Goal: Task Accomplishment & Management: Use online tool/utility

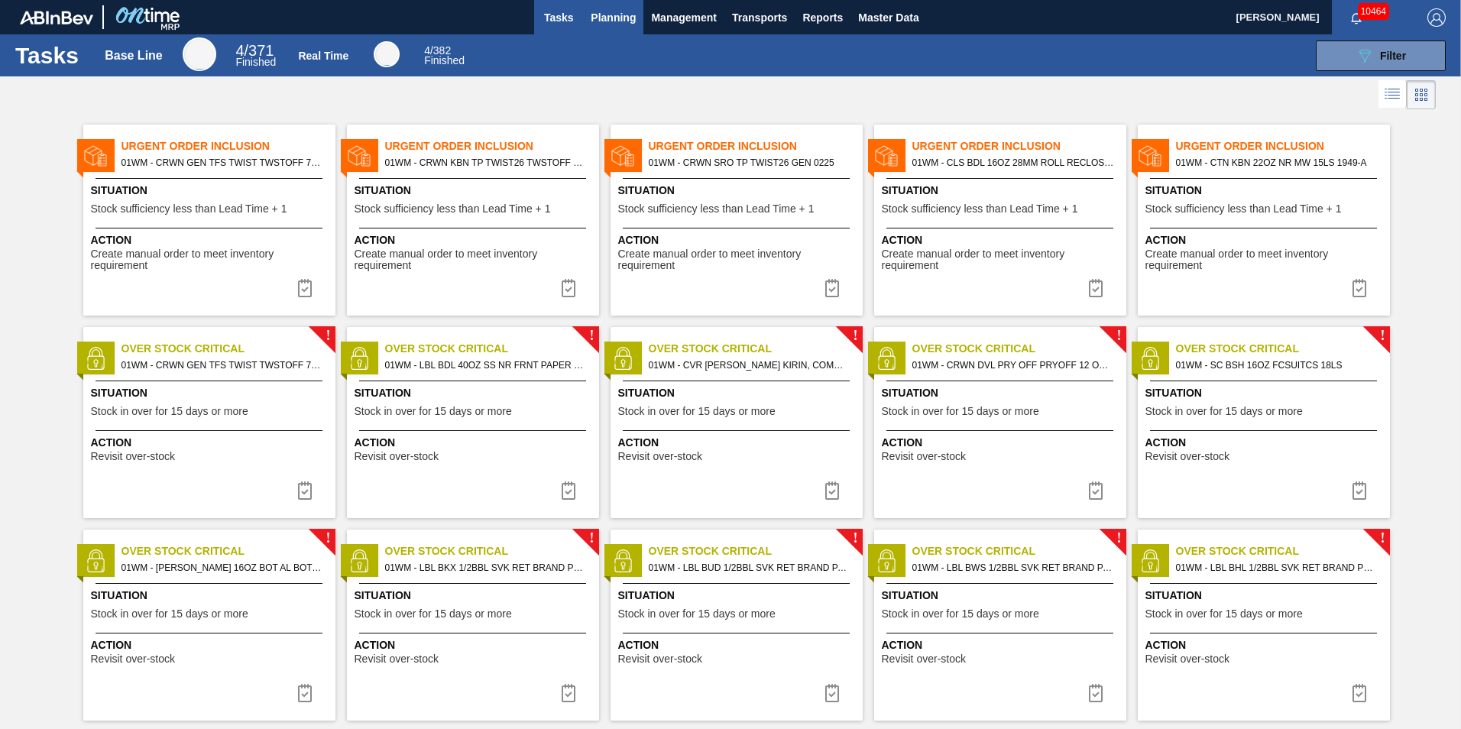
click at [611, 25] on span "Planning" at bounding box center [613, 17] width 45 height 18
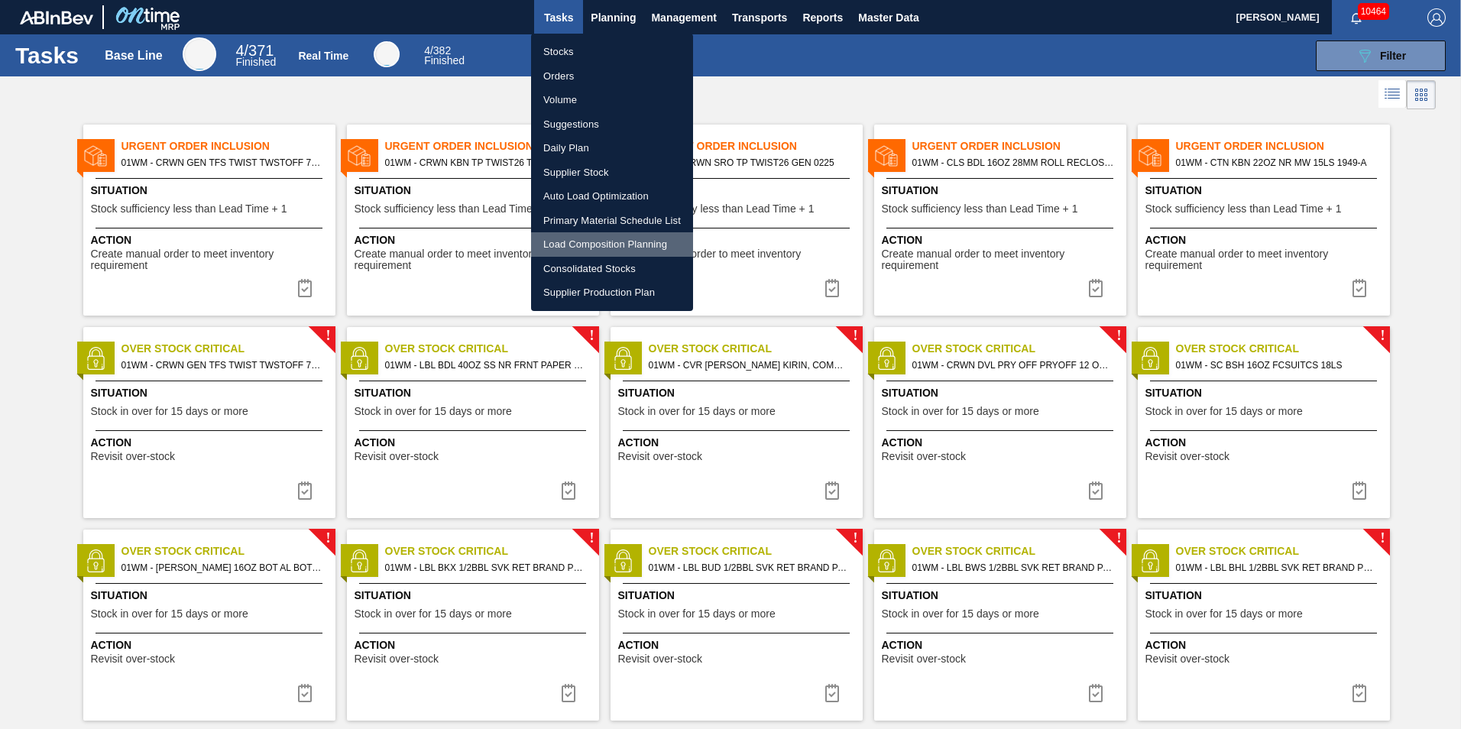
click at [602, 242] on li "Load Composition Planning" at bounding box center [612, 244] width 162 height 24
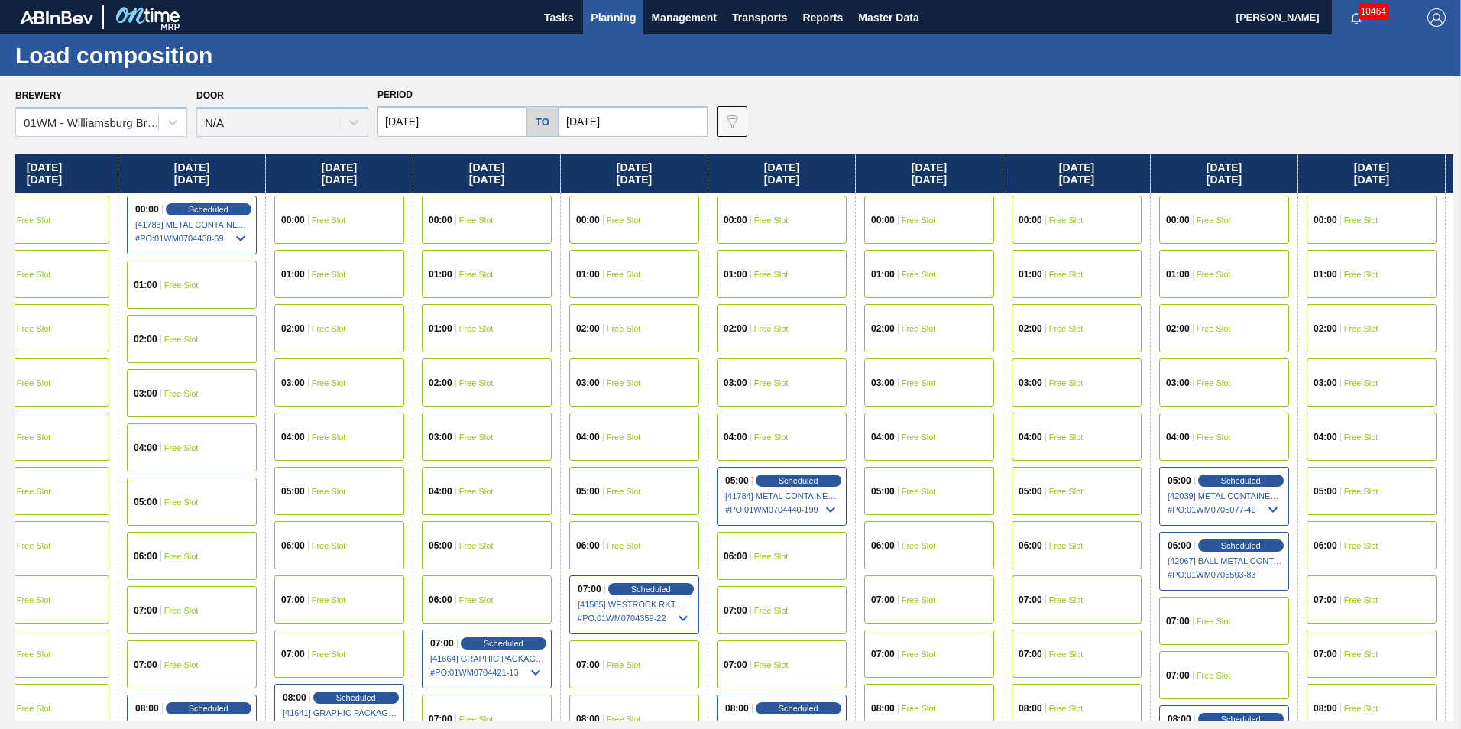
drag, startPoint x: 1131, startPoint y: 177, endPoint x: 754, endPoint y: 154, distance: 377.4
click at [754, 154] on div "Brewery 01WM - Williamsburg Brewery Door N/A Period 08/29/2025 to 09/14/2025 Da…" at bounding box center [730, 402] width 1461 height 652
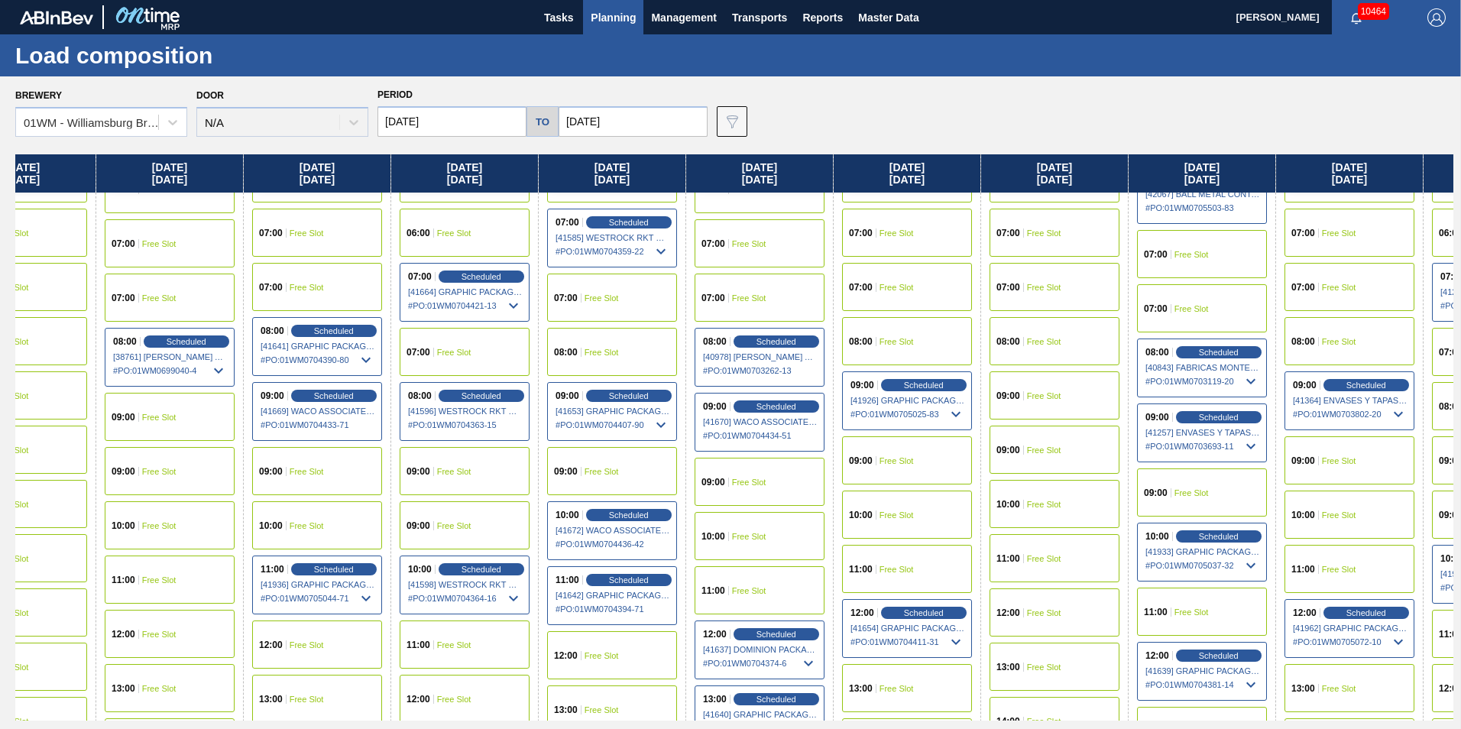
scroll to position [382, 361]
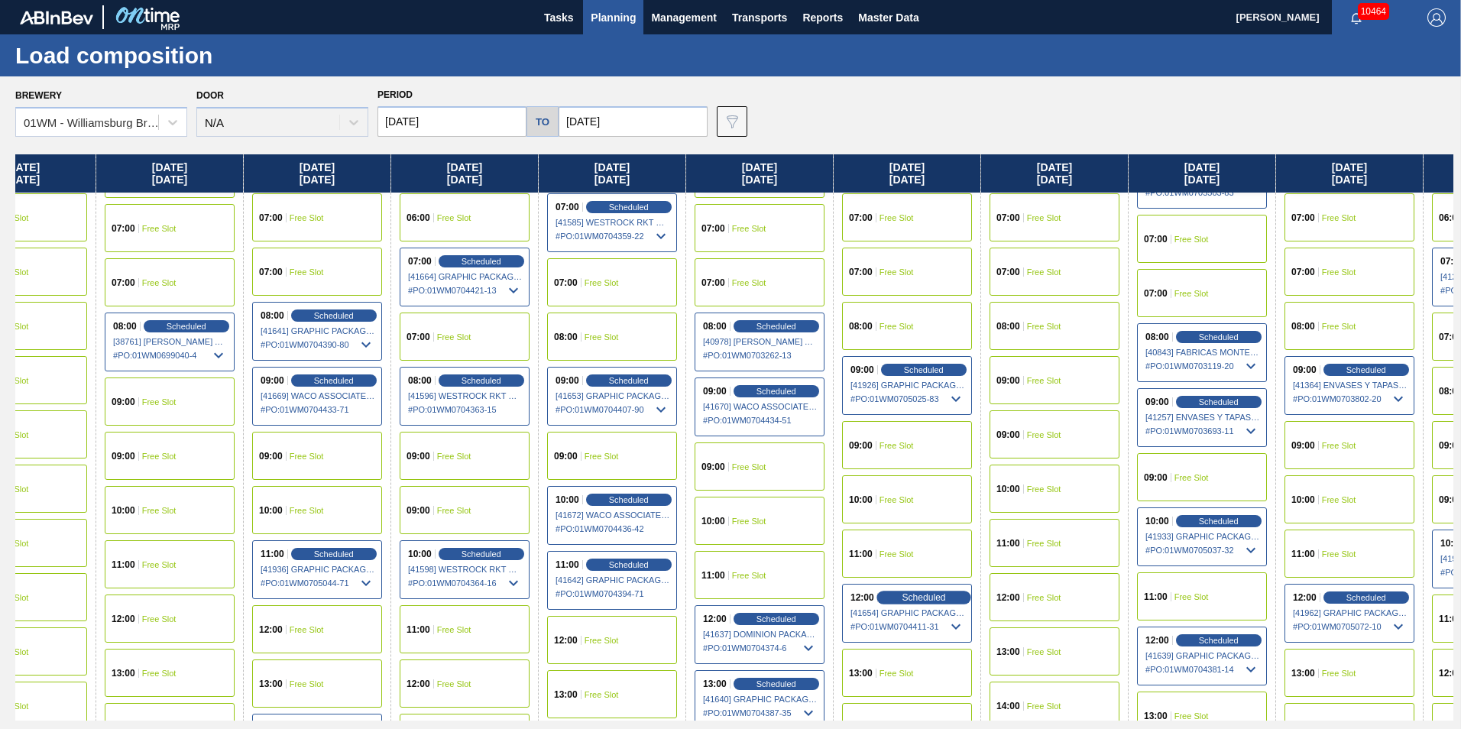
click at [934, 592] on span "Scheduled" at bounding box center [923, 597] width 44 height 10
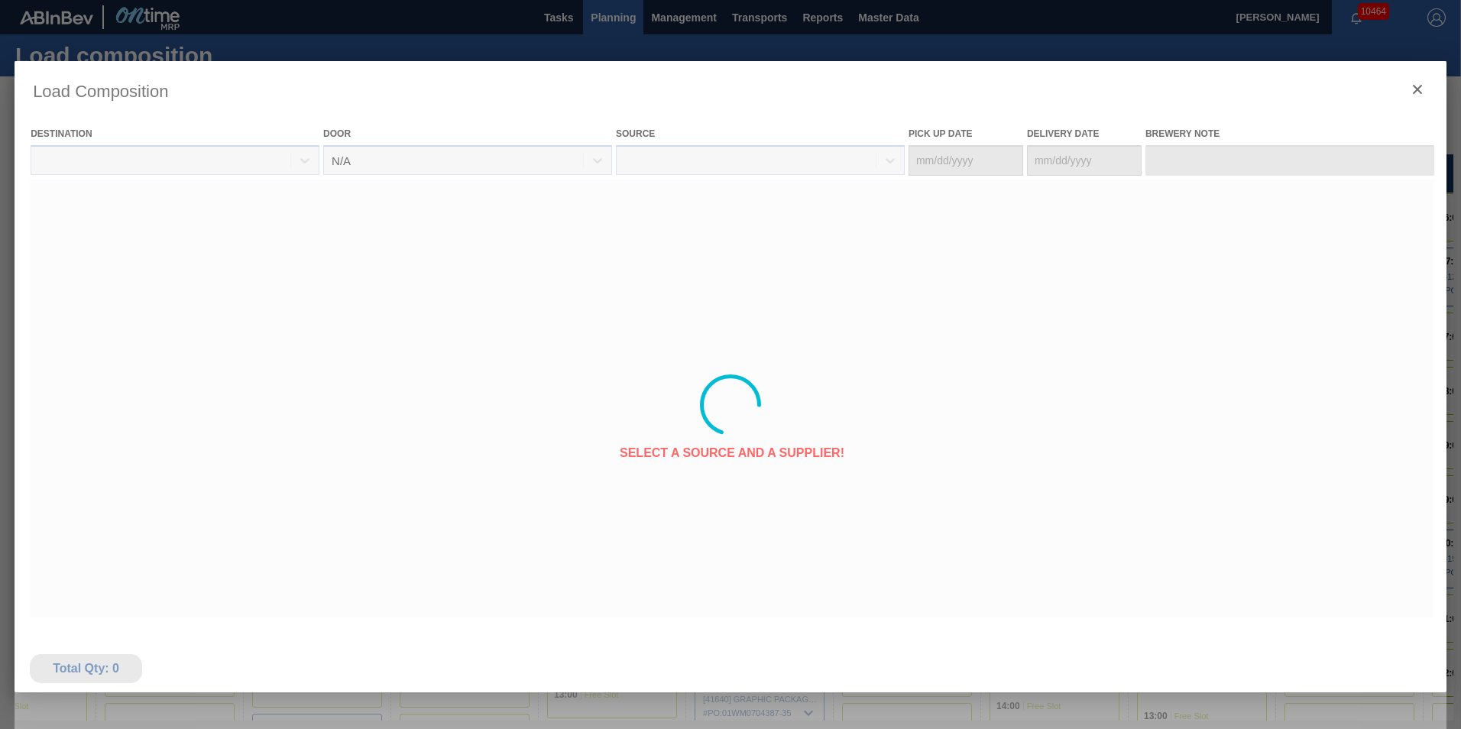
type Date "[DATE]"
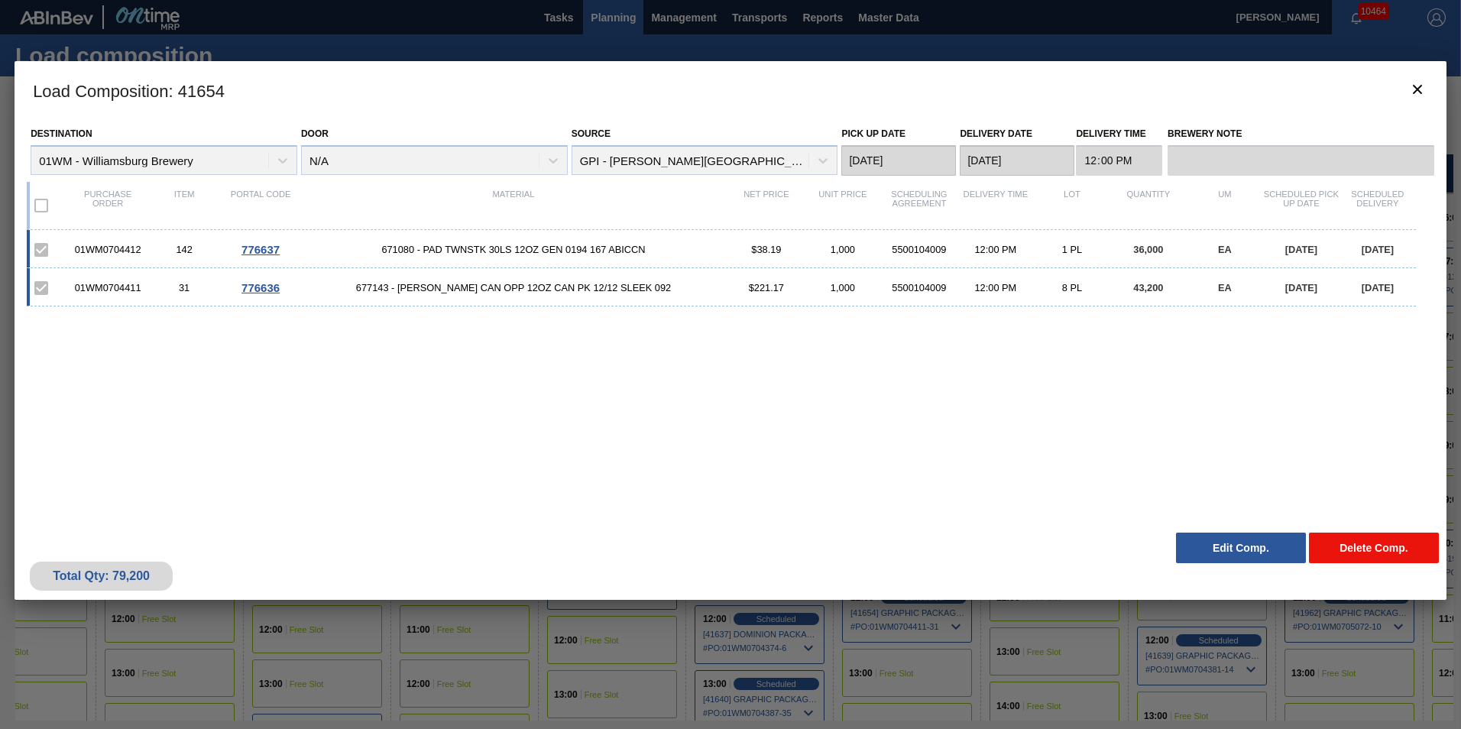
click at [1349, 549] on button "Delete Comp." at bounding box center [1374, 547] width 130 height 31
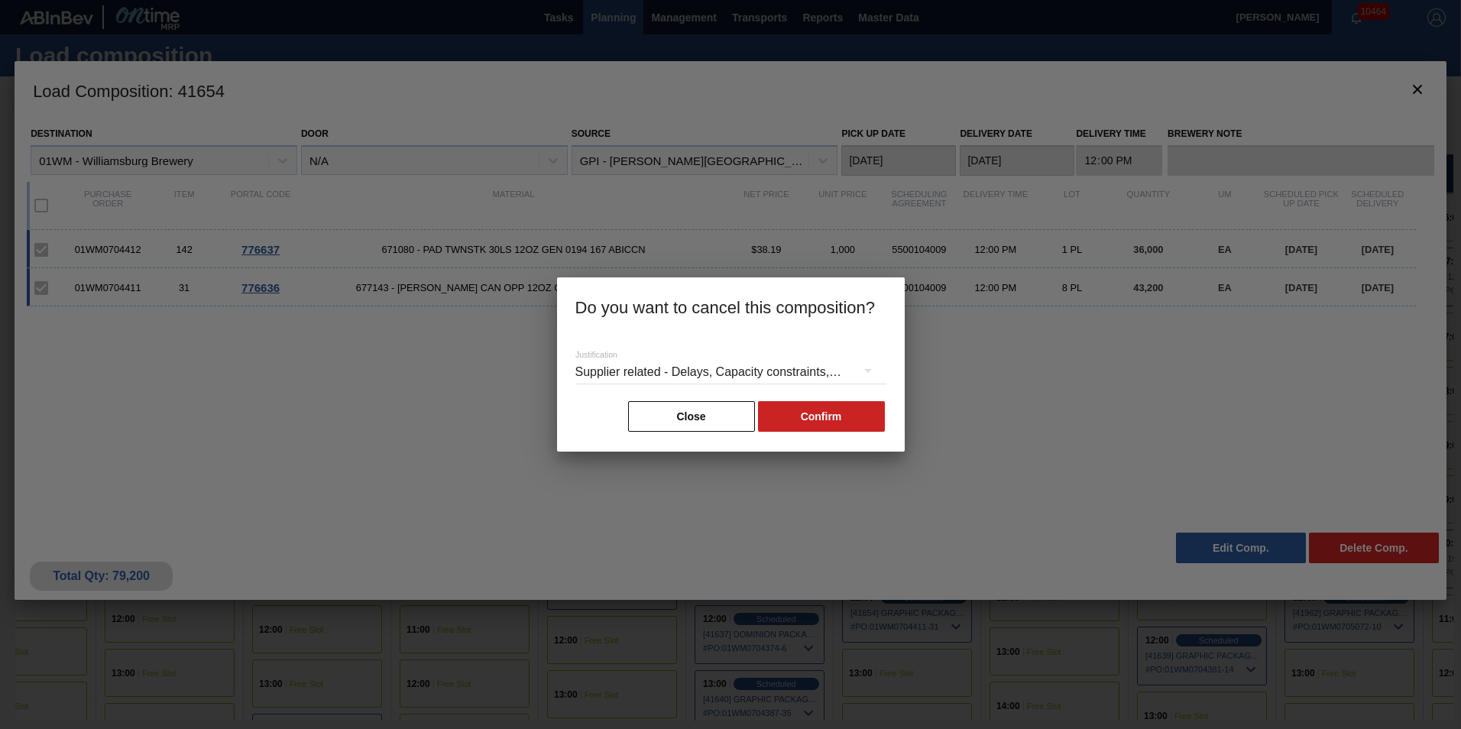
click at [818, 353] on div "Supplier related - Delays, Capacity constraints, etc." at bounding box center [730, 372] width 311 height 43
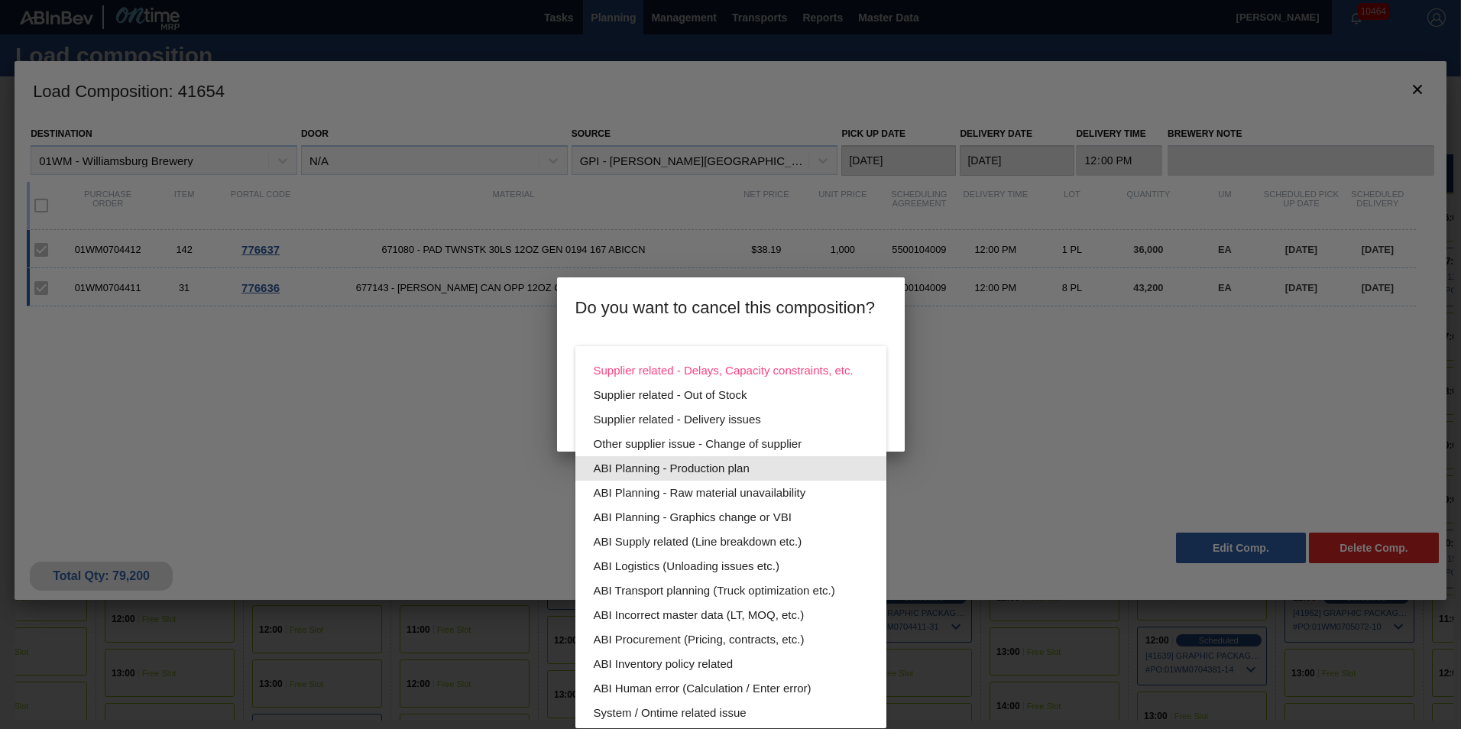
click at [837, 467] on div "ABI Planning - Production plan" at bounding box center [731, 468] width 274 height 24
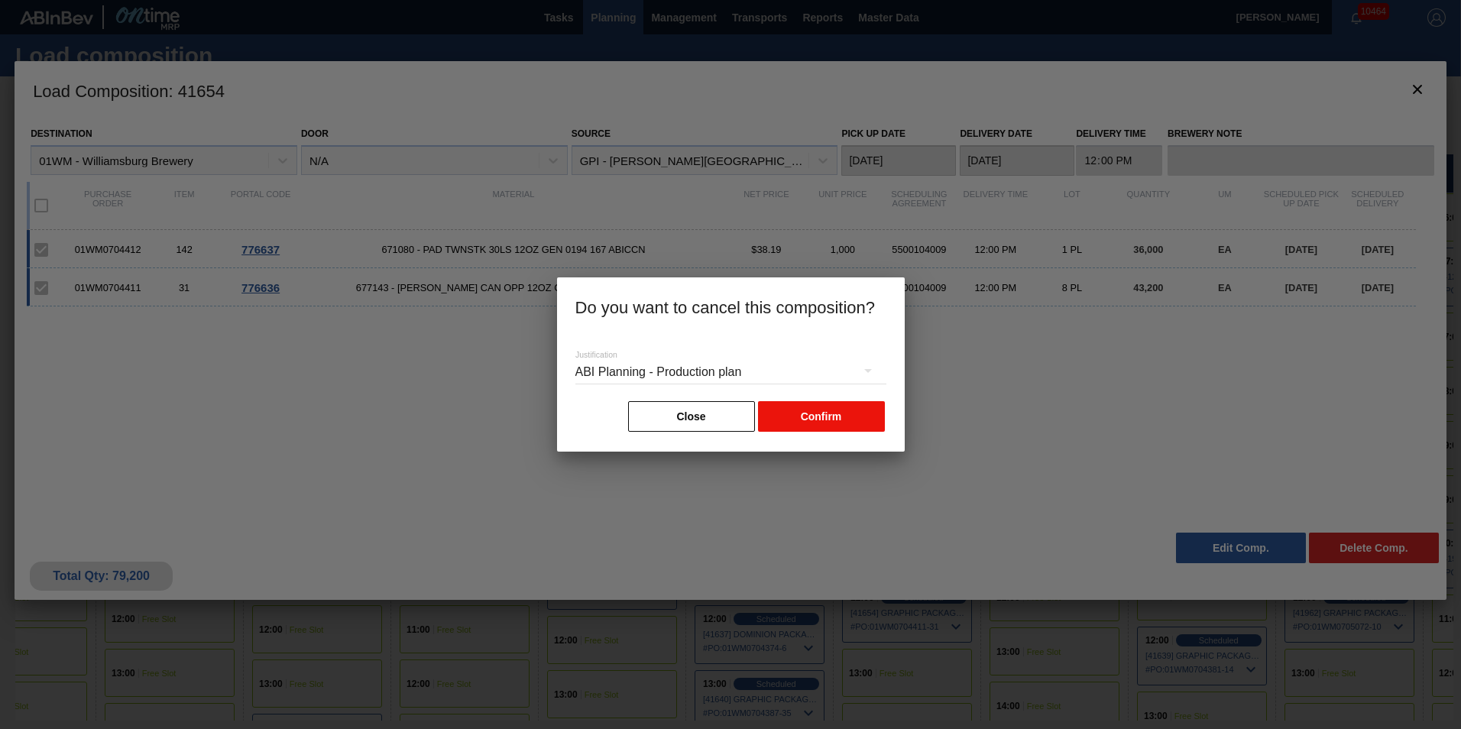
click at [849, 411] on button "Confirm" at bounding box center [821, 416] width 127 height 31
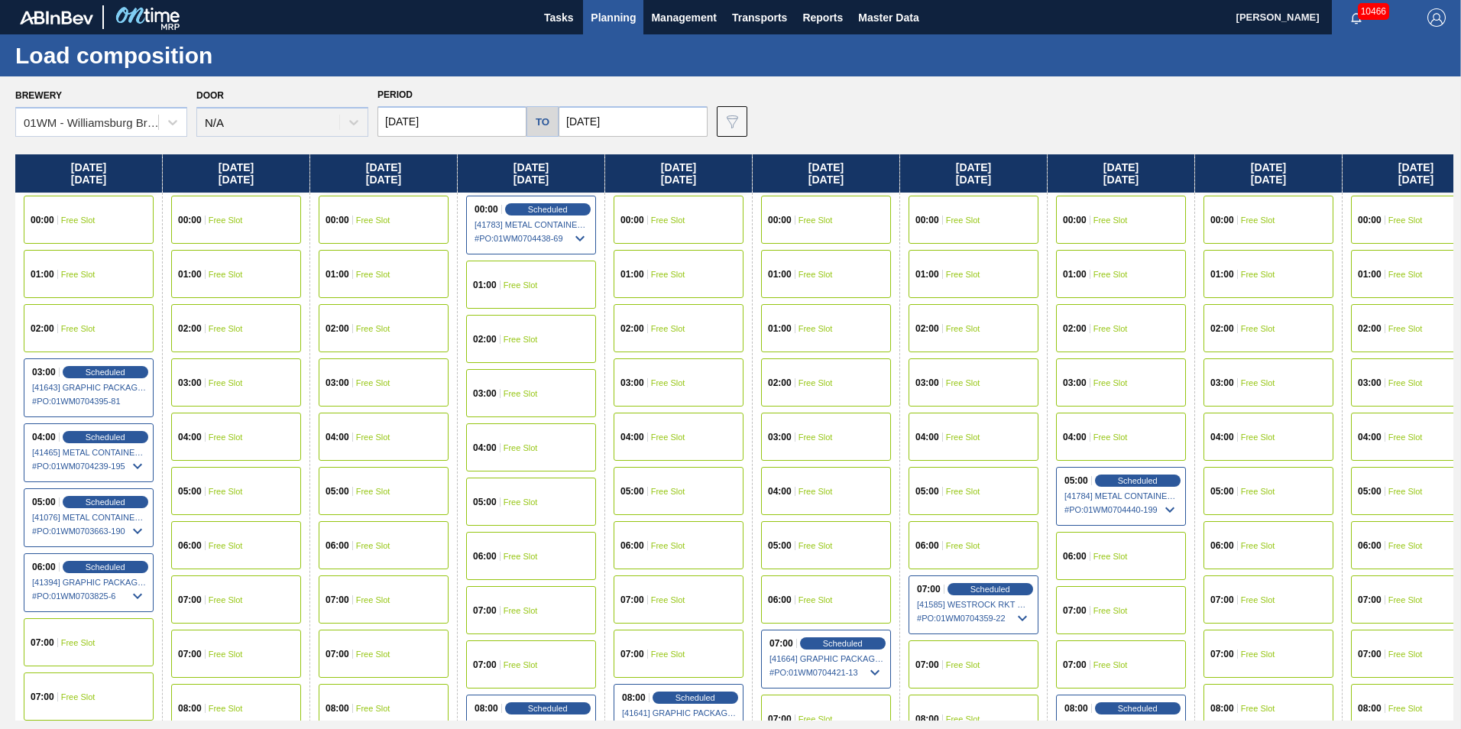
click at [610, 15] on span "Planning" at bounding box center [613, 17] width 45 height 18
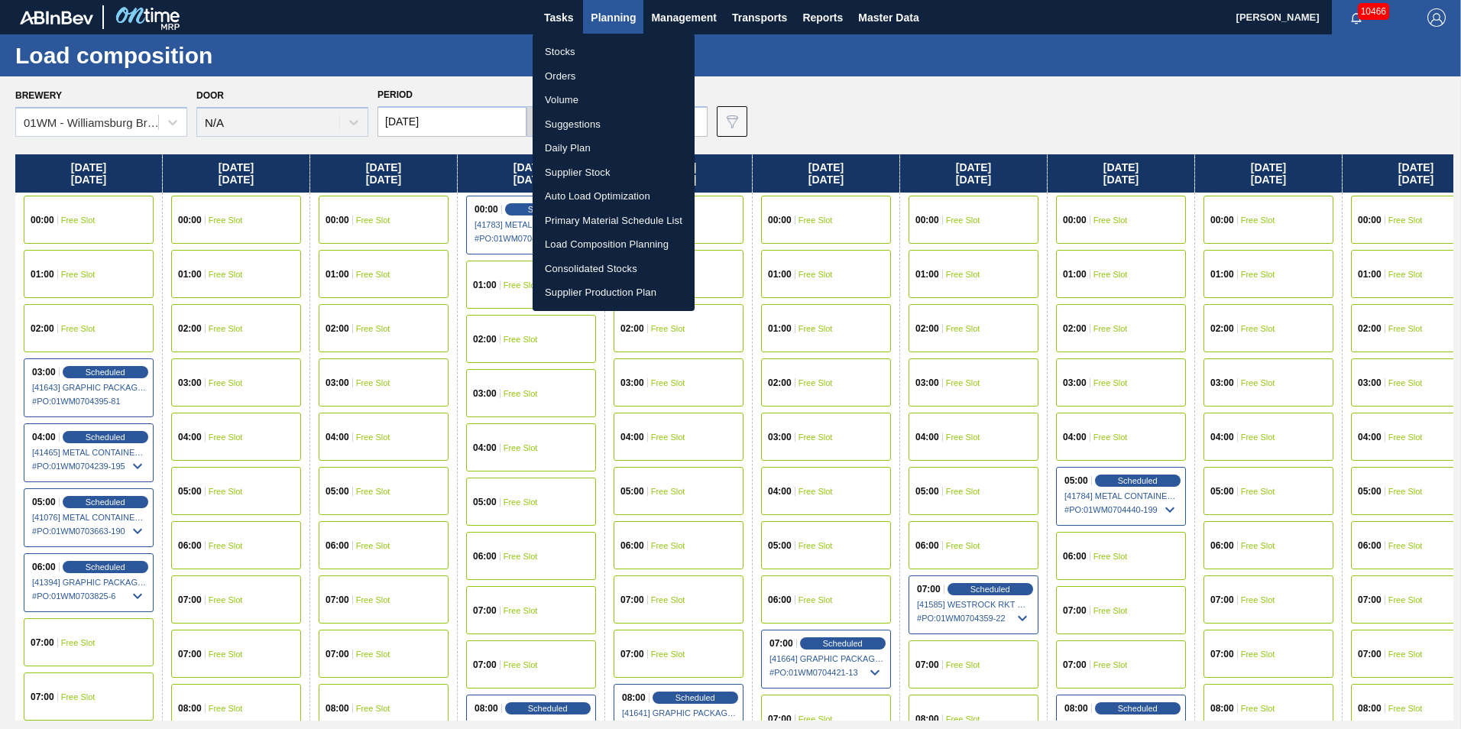
click at [584, 56] on li "Stocks" at bounding box center [613, 52] width 162 height 24
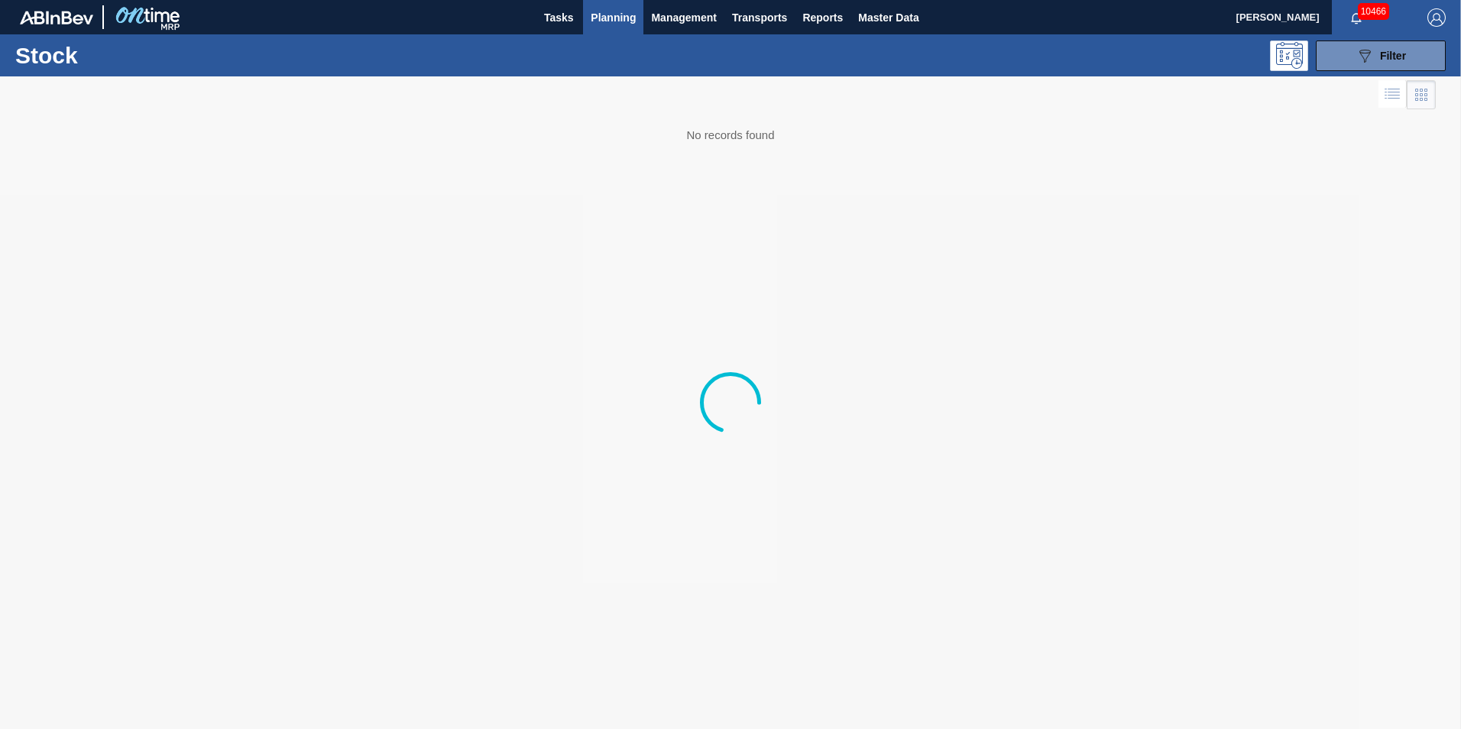
drag, startPoint x: 1401, startPoint y: 62, endPoint x: 1392, endPoint y: 86, distance: 25.4
click at [1400, 62] on div "089F7B8B-B2A5-4AFE-B5C0-19BA573D28AC Filter" at bounding box center [1380, 56] width 50 height 18
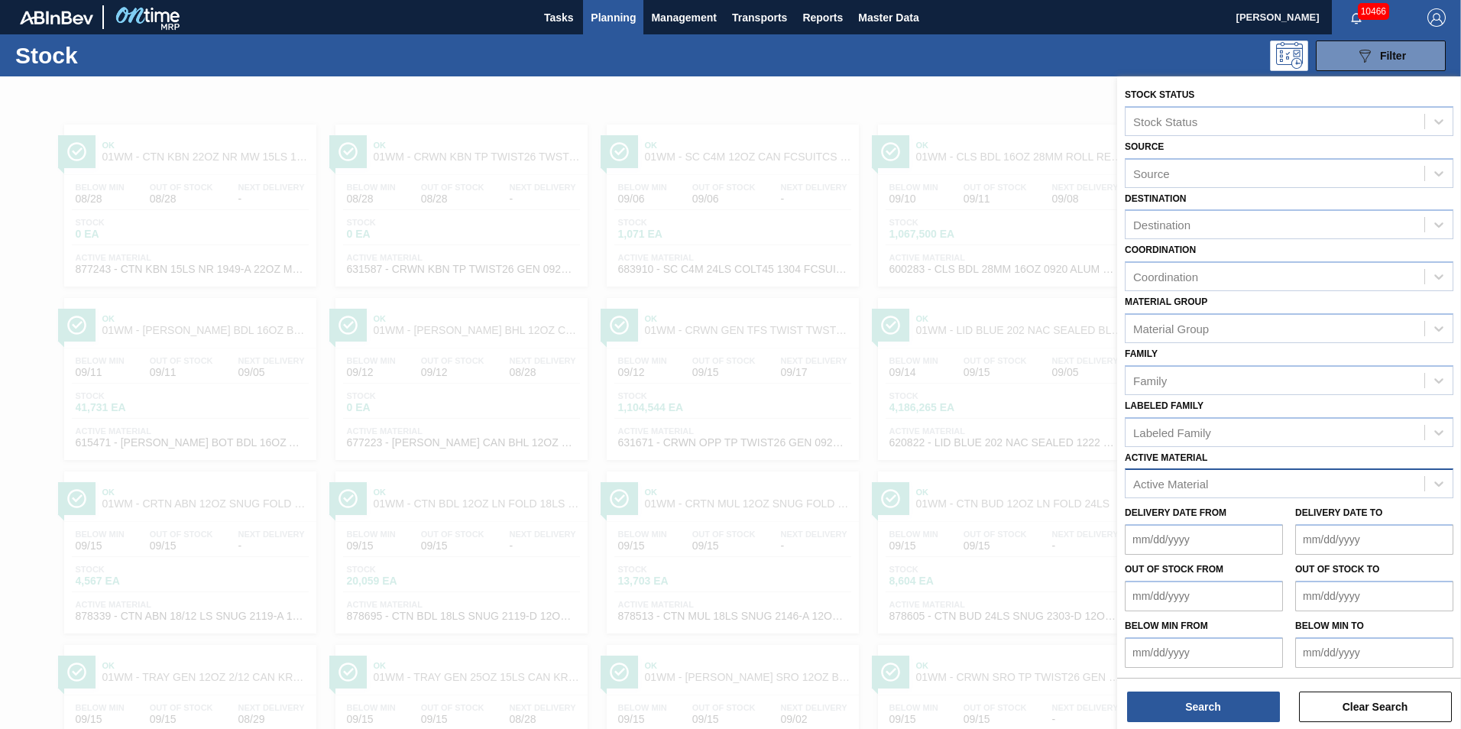
click at [1411, 483] on div "Active Material" at bounding box center [1274, 484] width 299 height 22
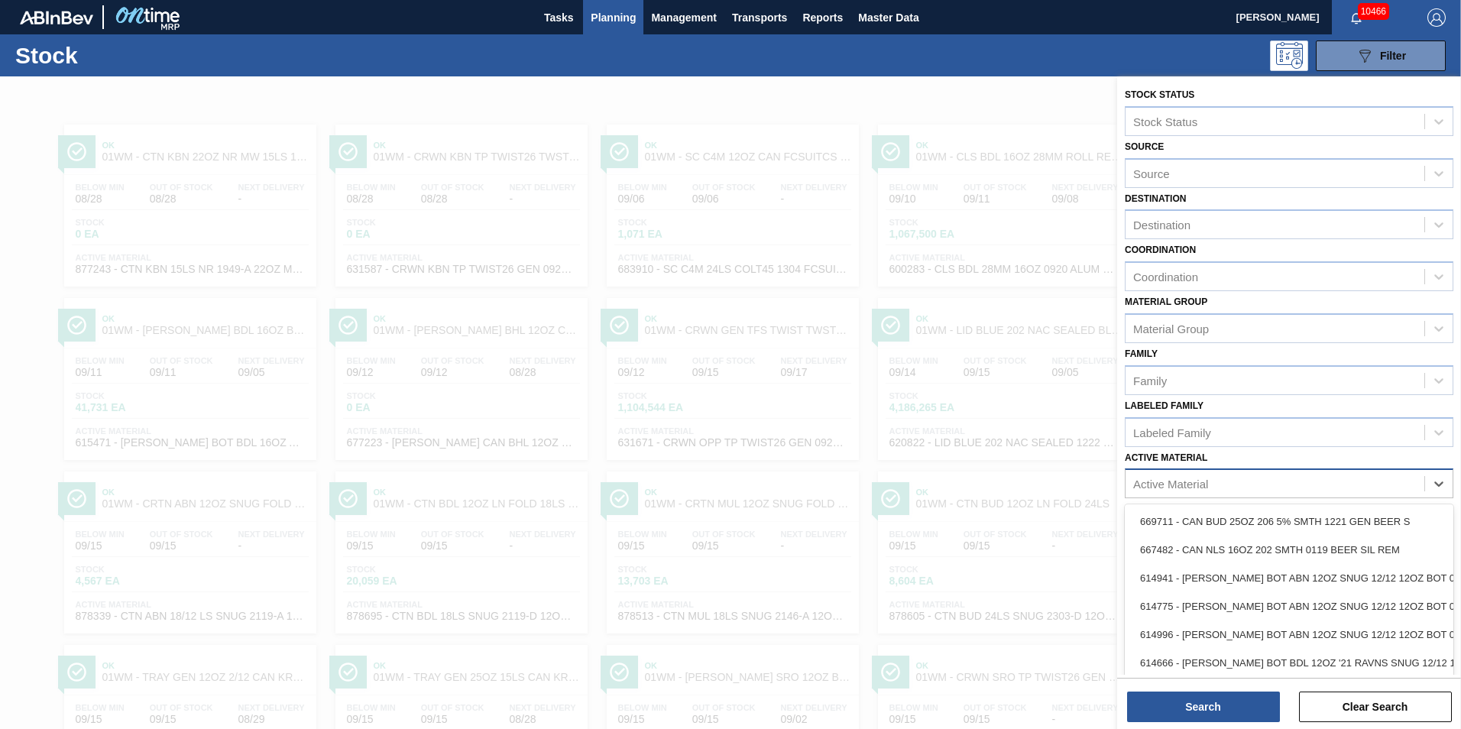
scroll to position [11, 0]
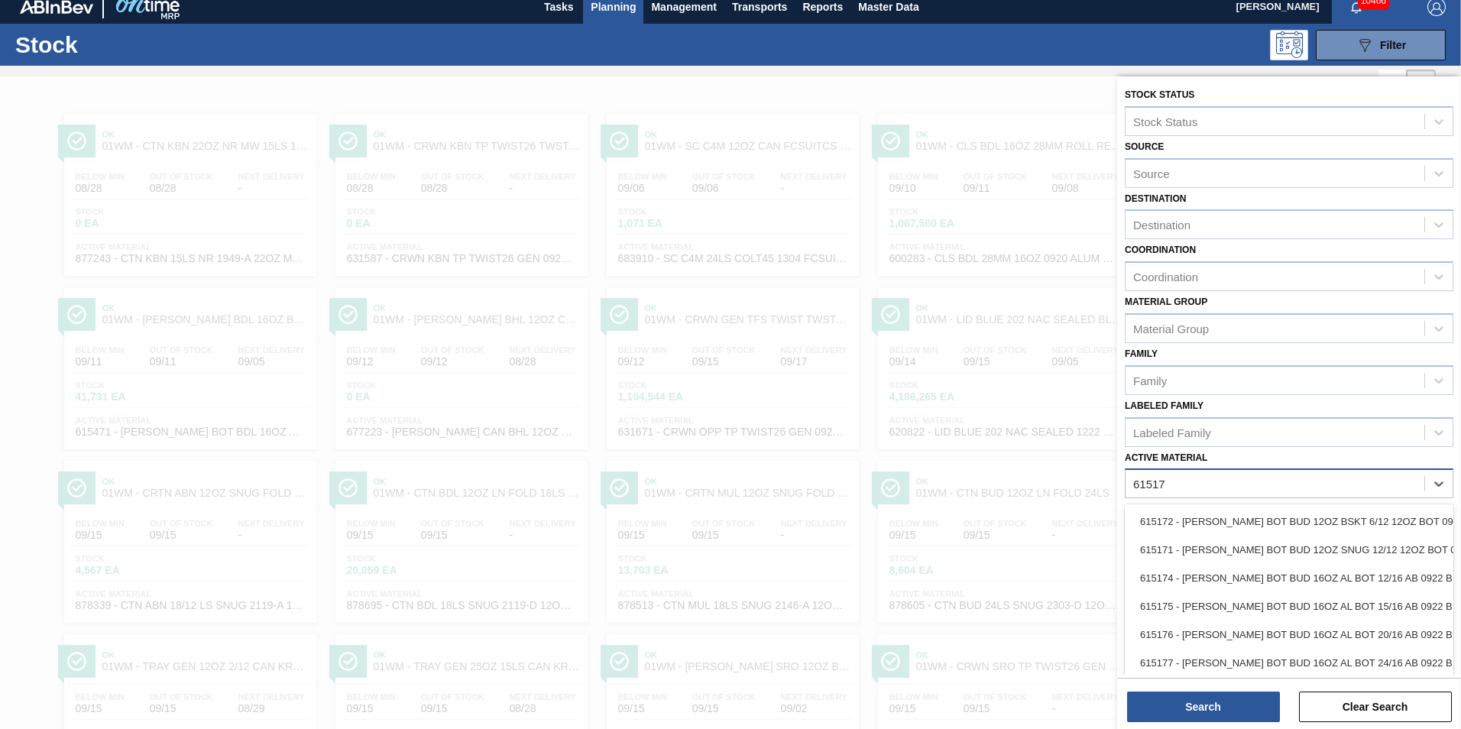
type Material "615177"
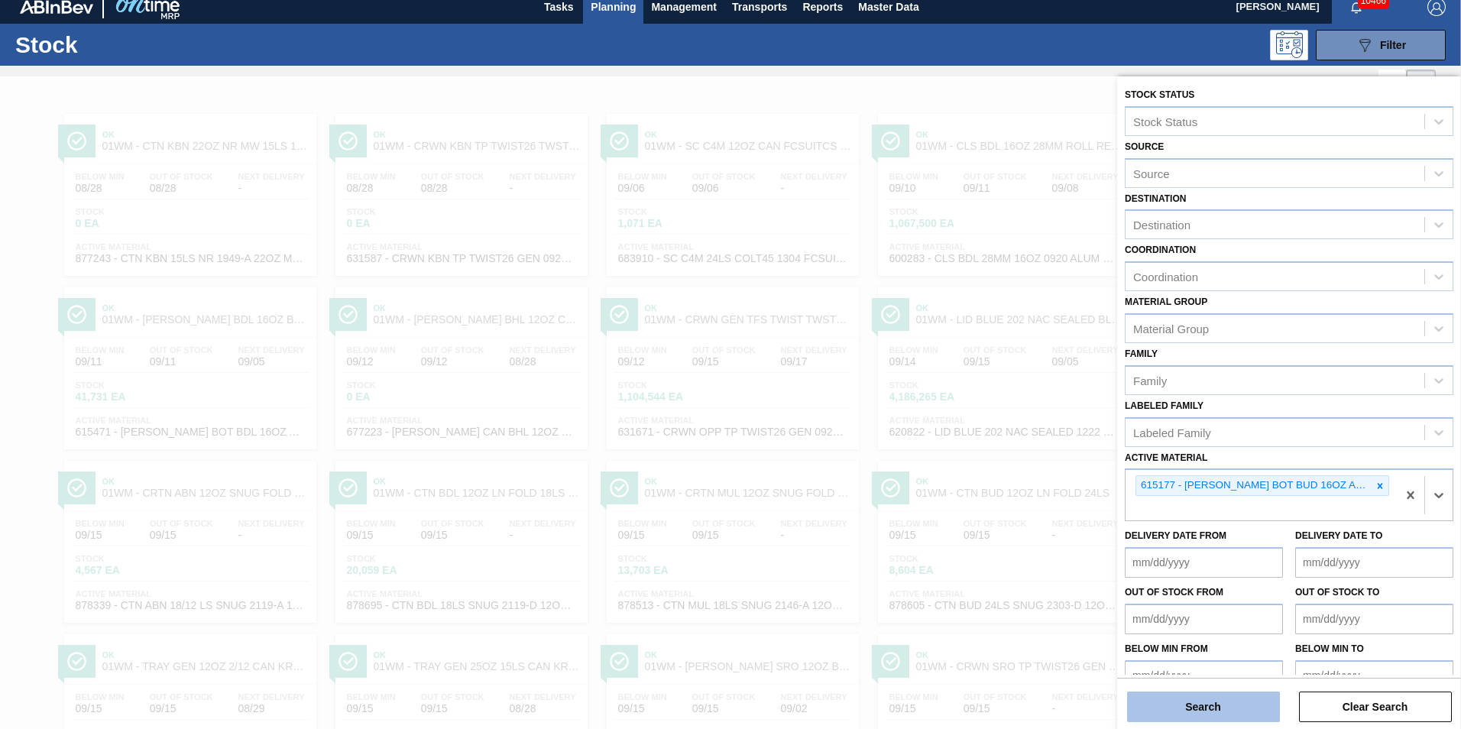
click at [1169, 701] on button "Search" at bounding box center [1203, 706] width 153 height 31
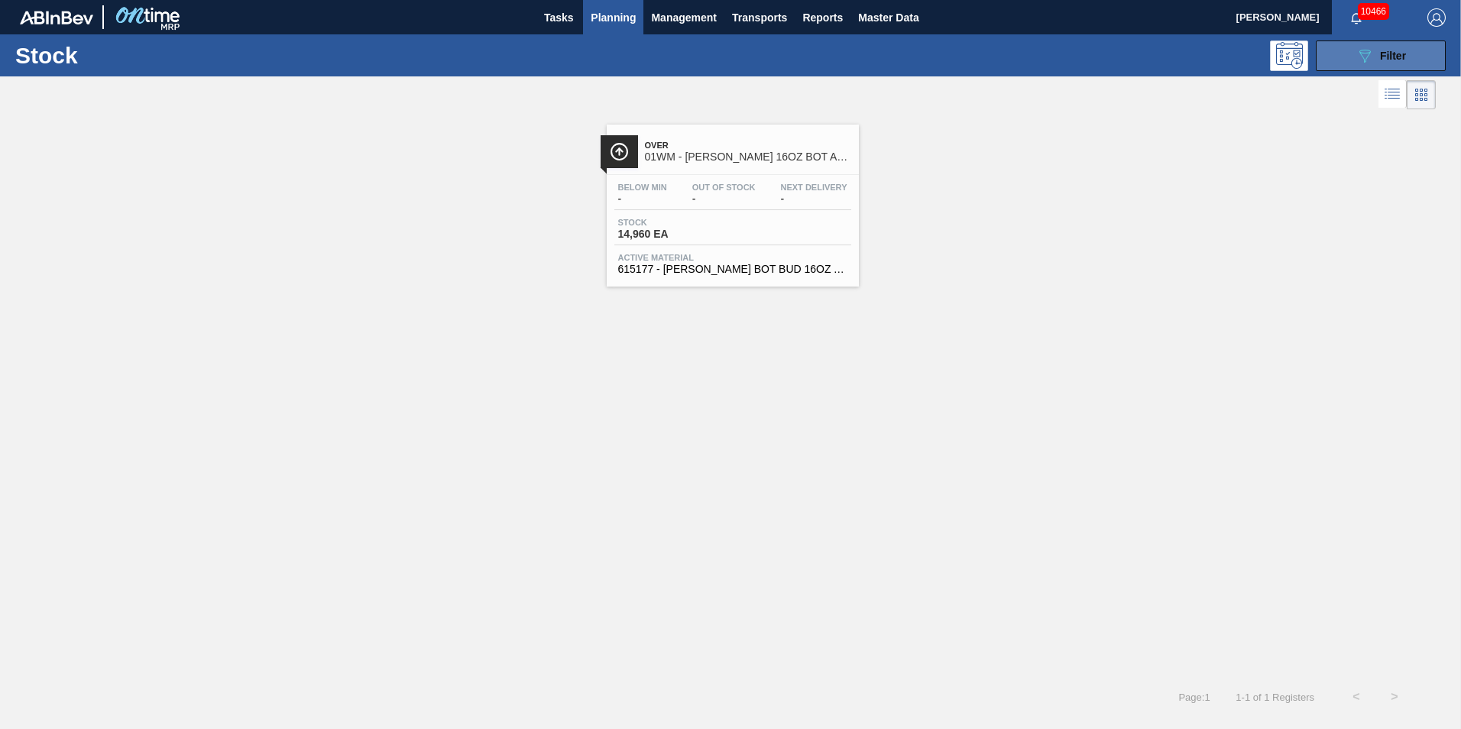
click at [1404, 56] on span "Filter" at bounding box center [1393, 56] width 26 height 12
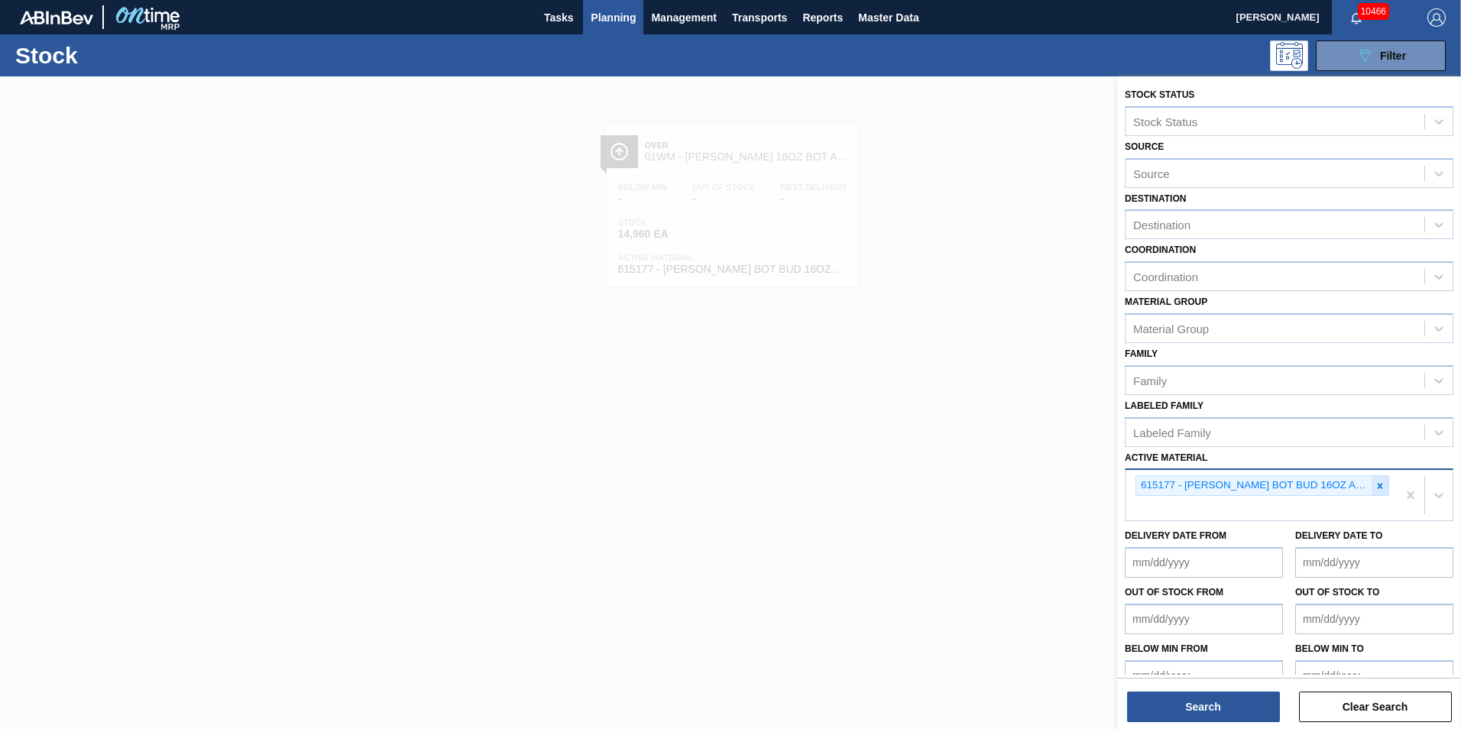
click at [1383, 487] on div at bounding box center [1379, 485] width 17 height 19
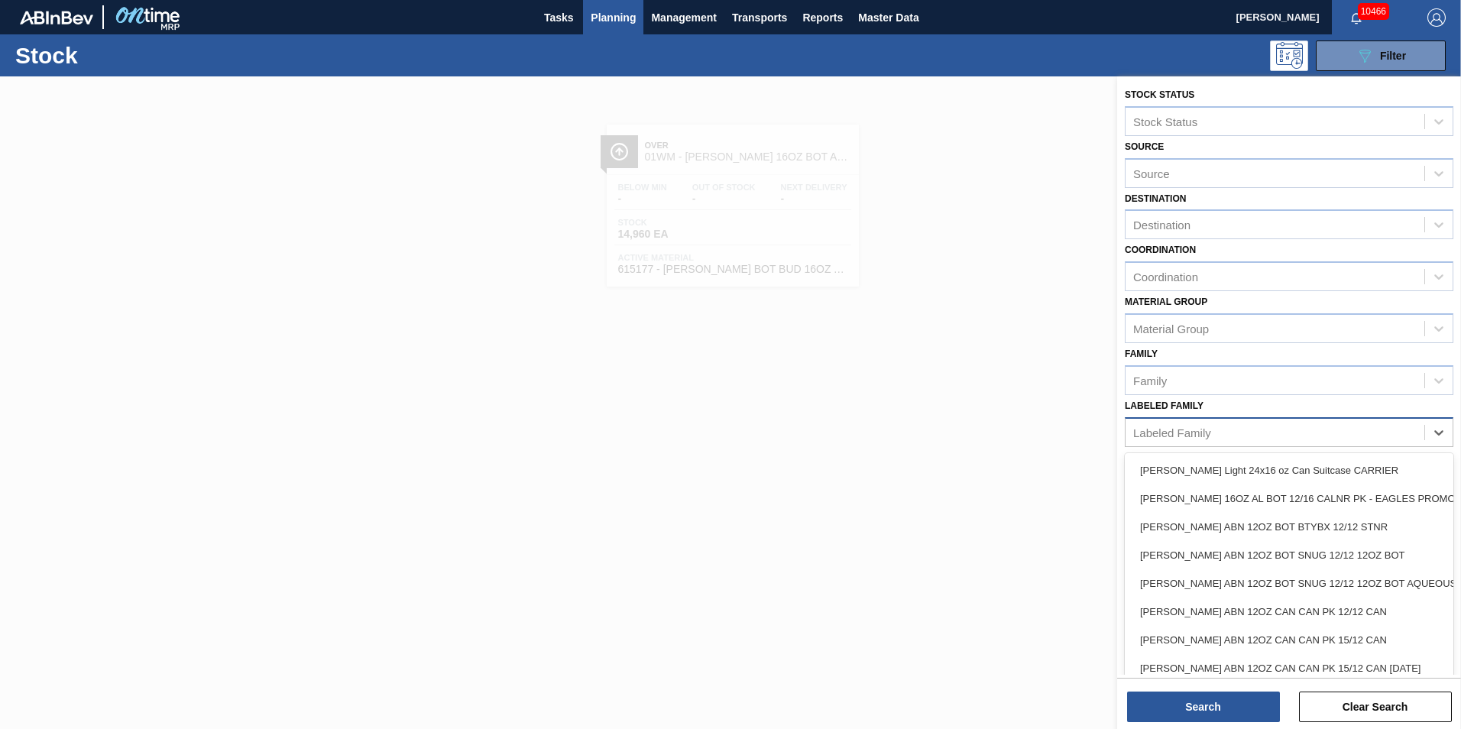
click at [1260, 434] on div "Labeled Family" at bounding box center [1274, 432] width 299 height 22
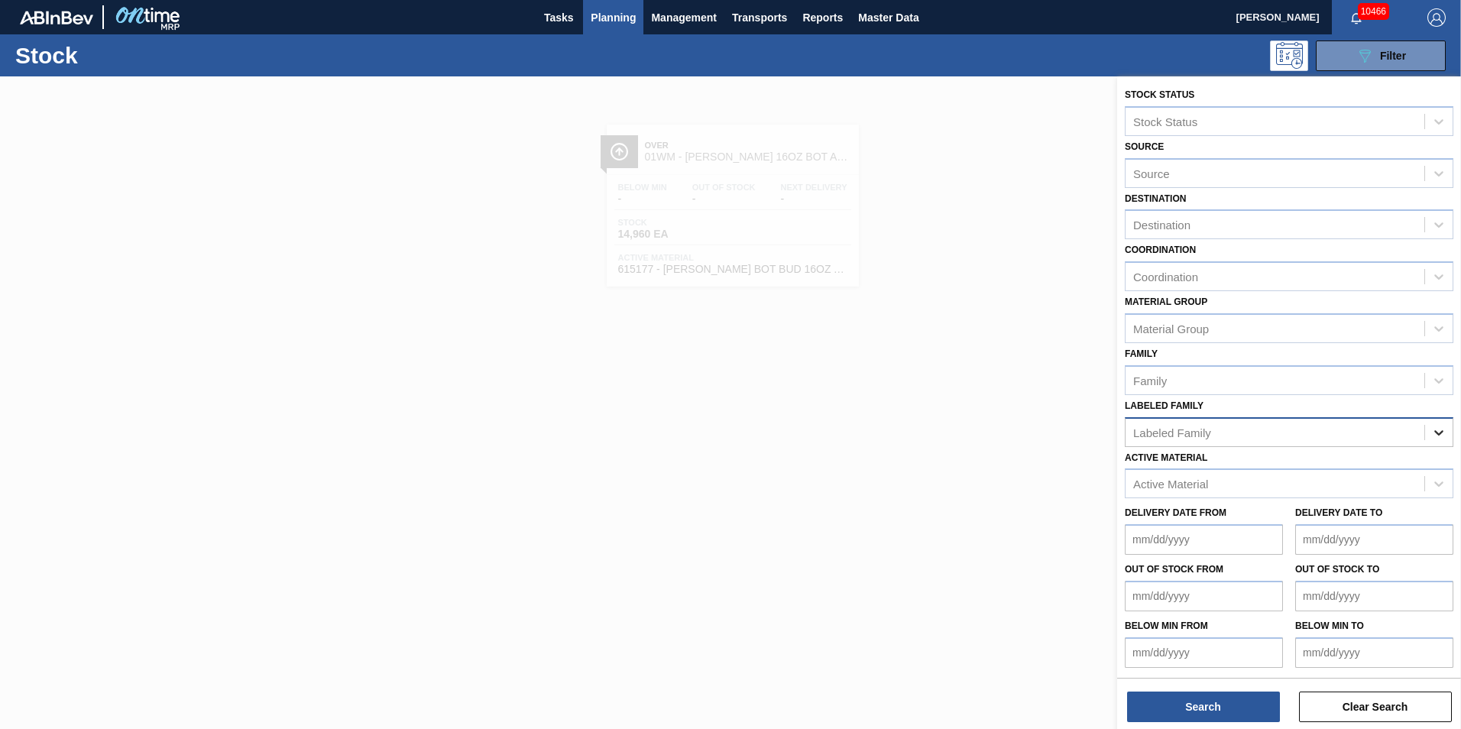
click at [1448, 438] on div at bounding box center [1439, 433] width 28 height 28
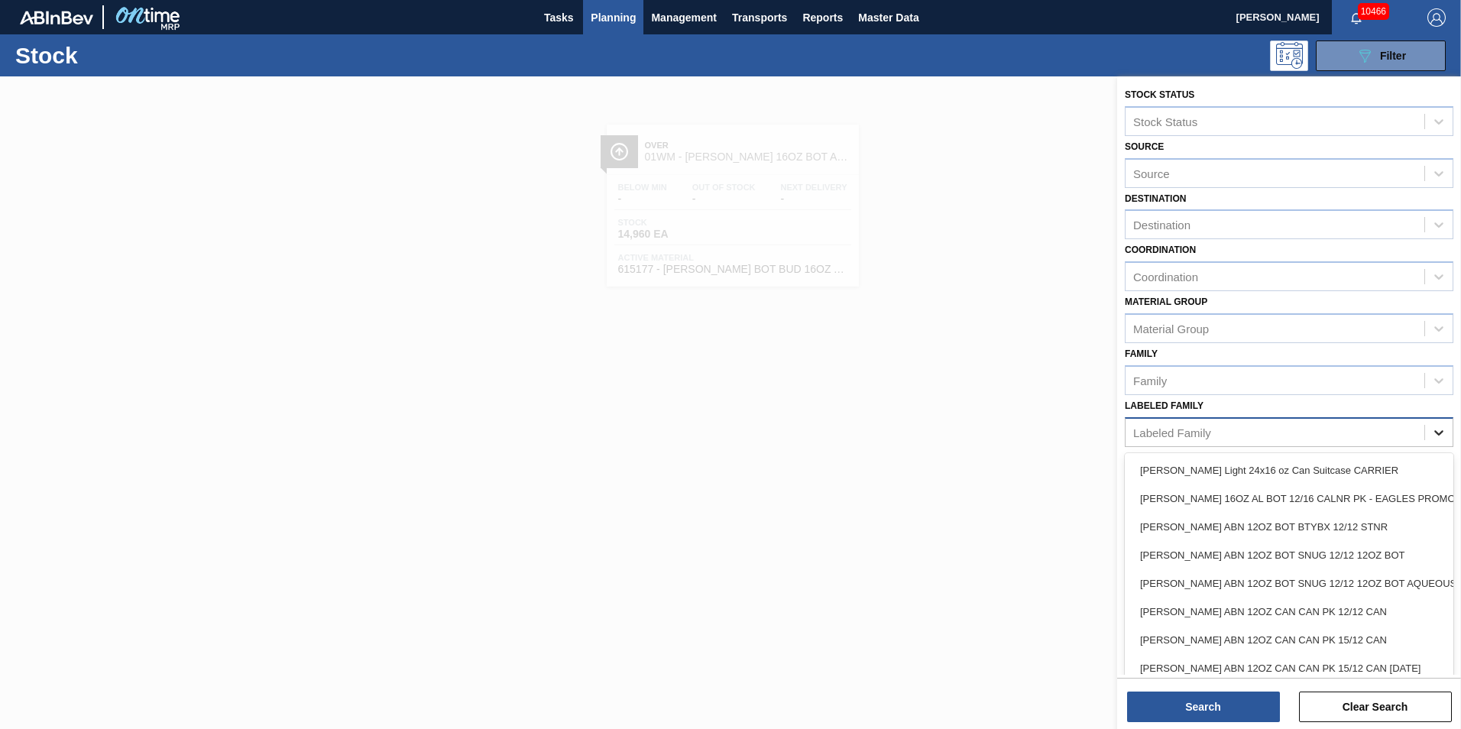
click at [1437, 438] on icon at bounding box center [1438, 432] width 15 height 15
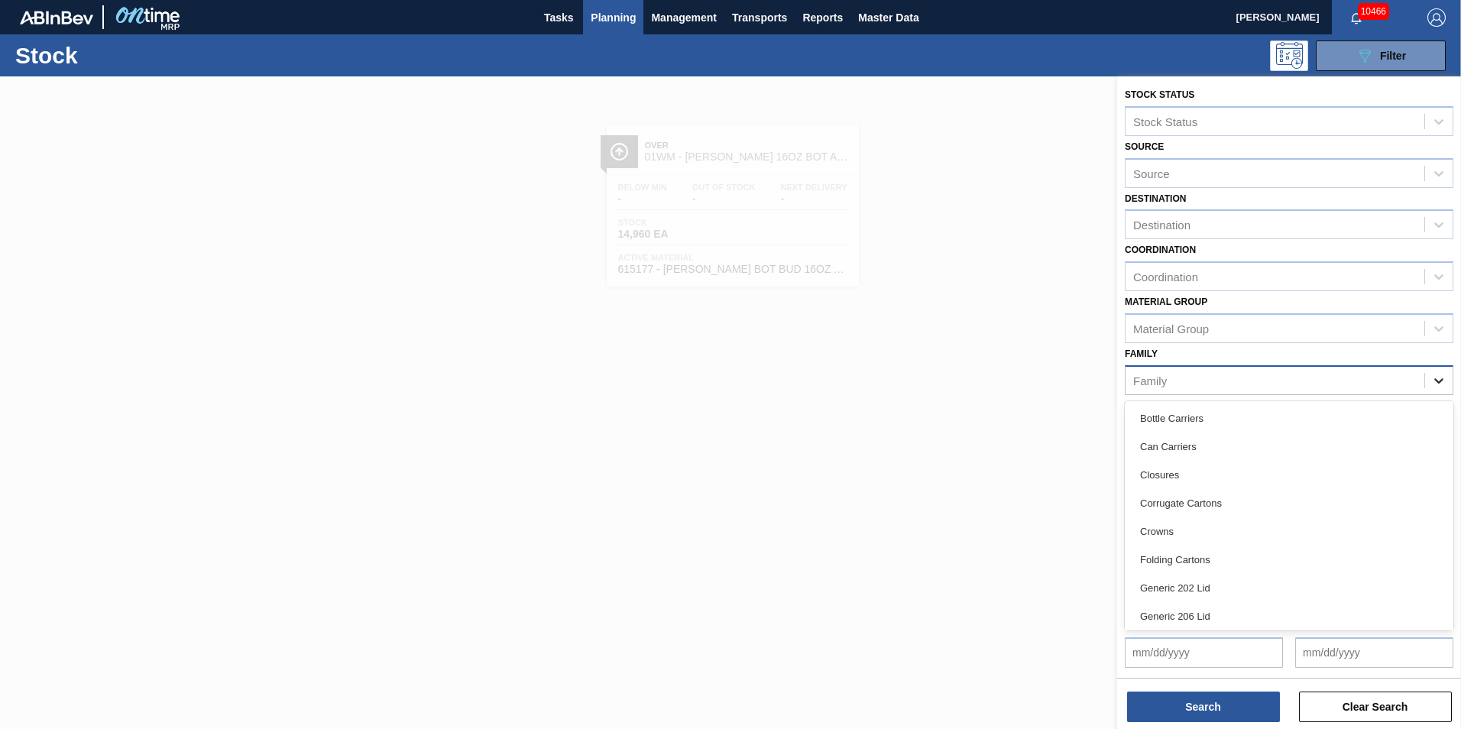
click at [1445, 393] on div at bounding box center [1439, 381] width 28 height 28
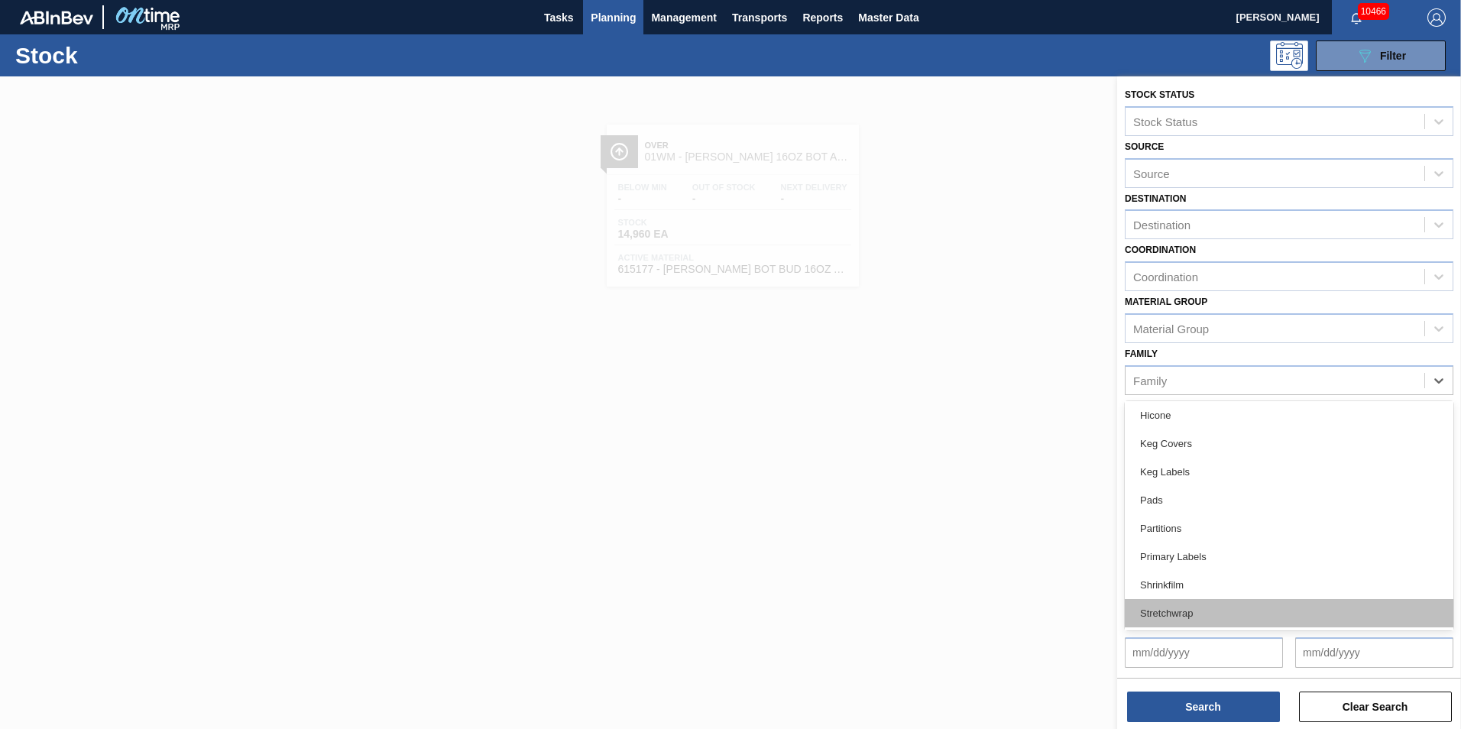
scroll to position [286, 0]
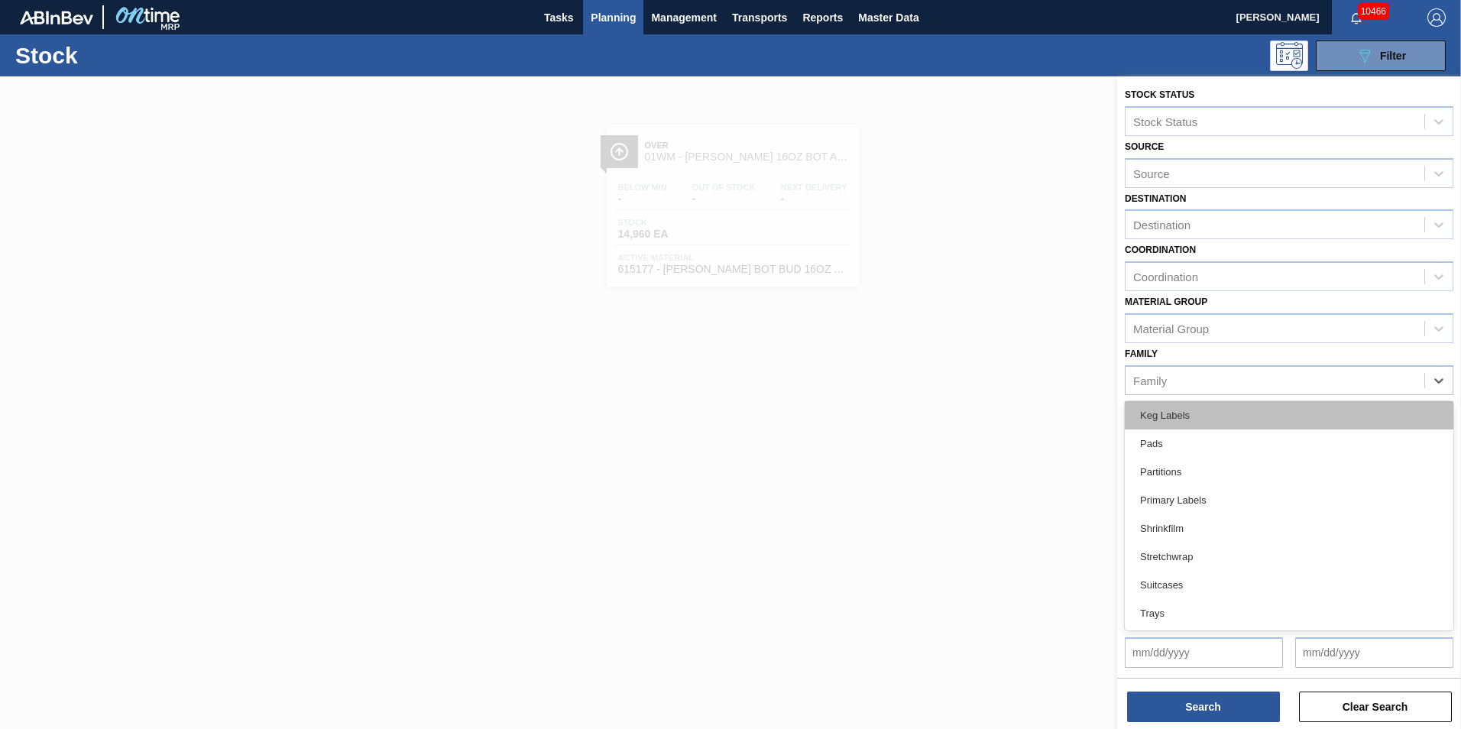
click at [1252, 417] on div "Keg Labels" at bounding box center [1289, 415] width 328 height 28
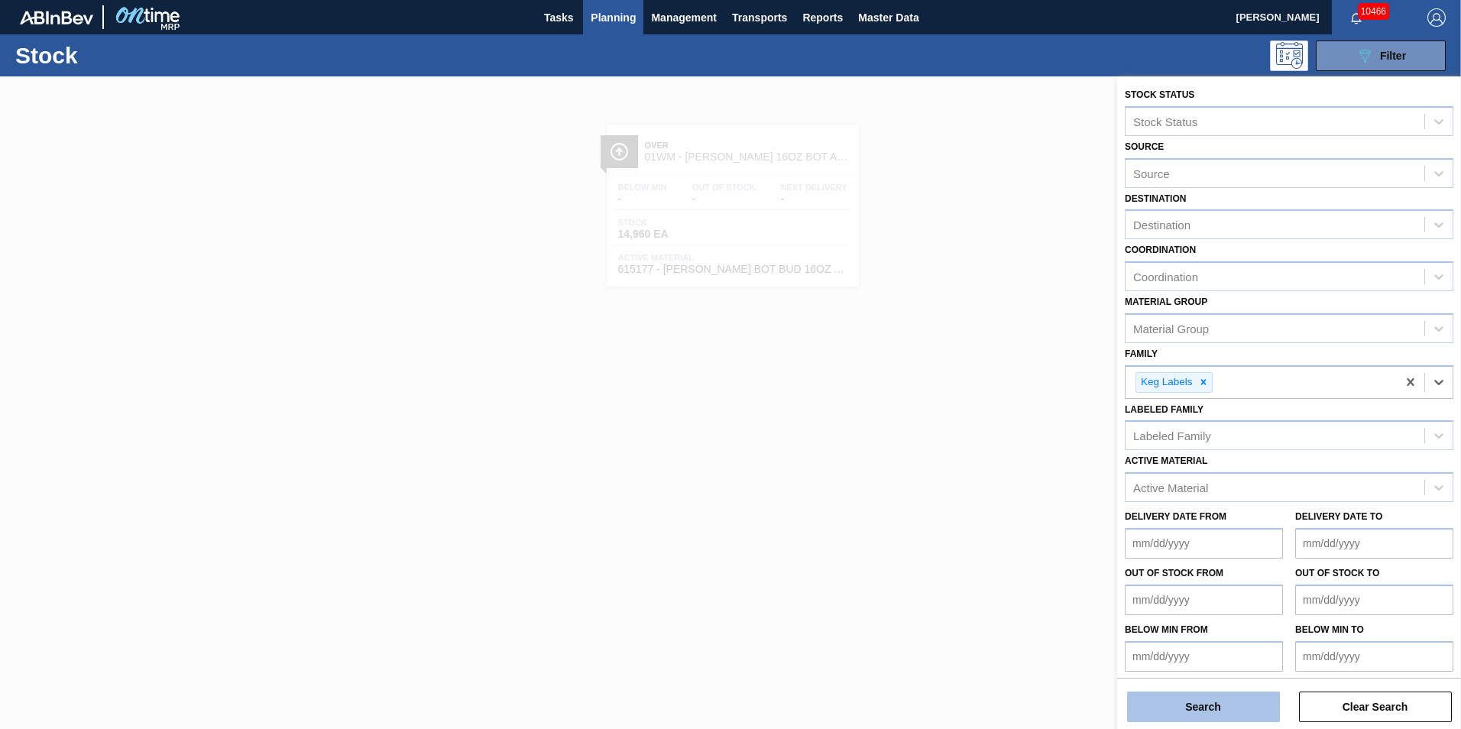
click at [1230, 706] on button "Search" at bounding box center [1203, 706] width 153 height 31
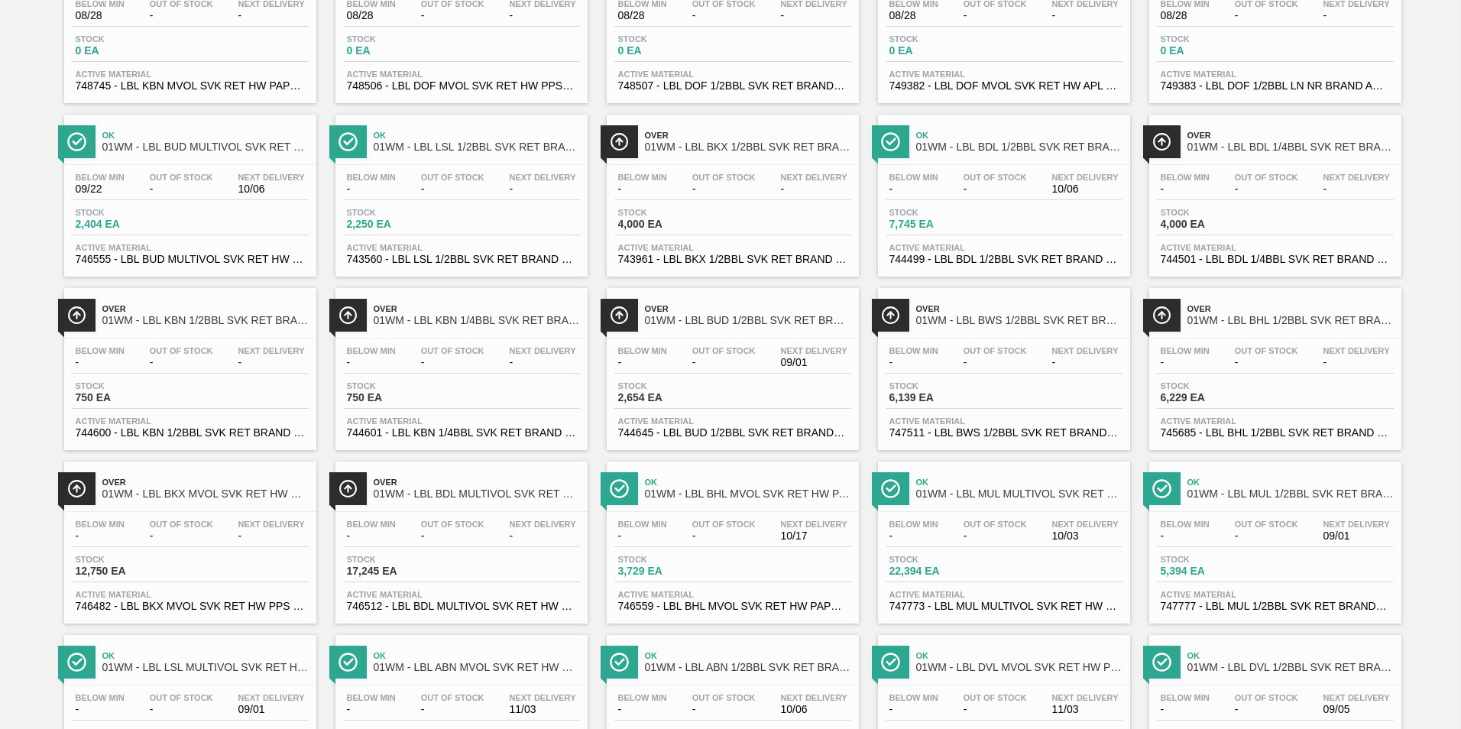
scroll to position [157, 0]
